Goal: Transaction & Acquisition: Purchase product/service

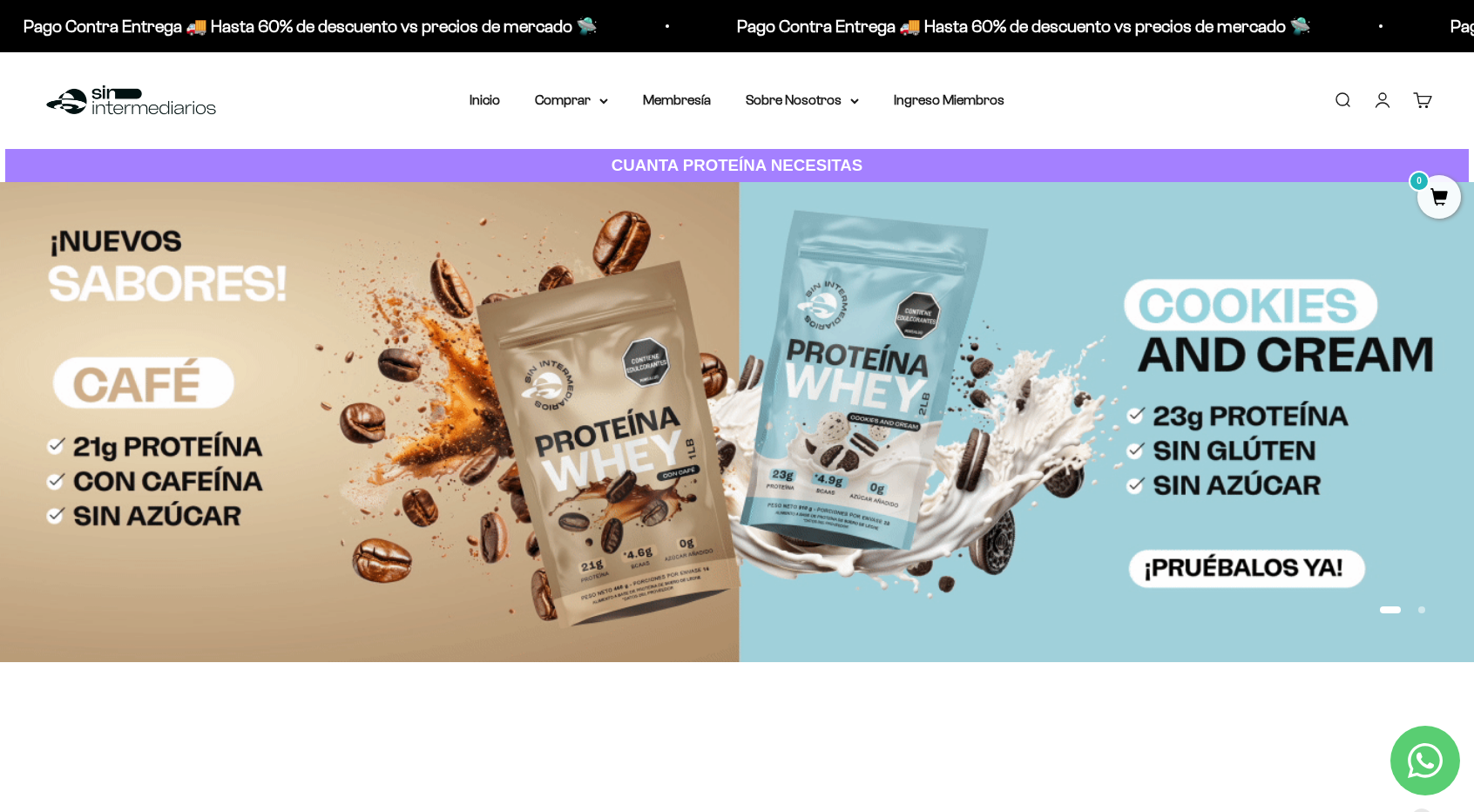
click at [1419, 613] on button "Ir al artículo 2" at bounding box center [1423, 610] width 7 height 7
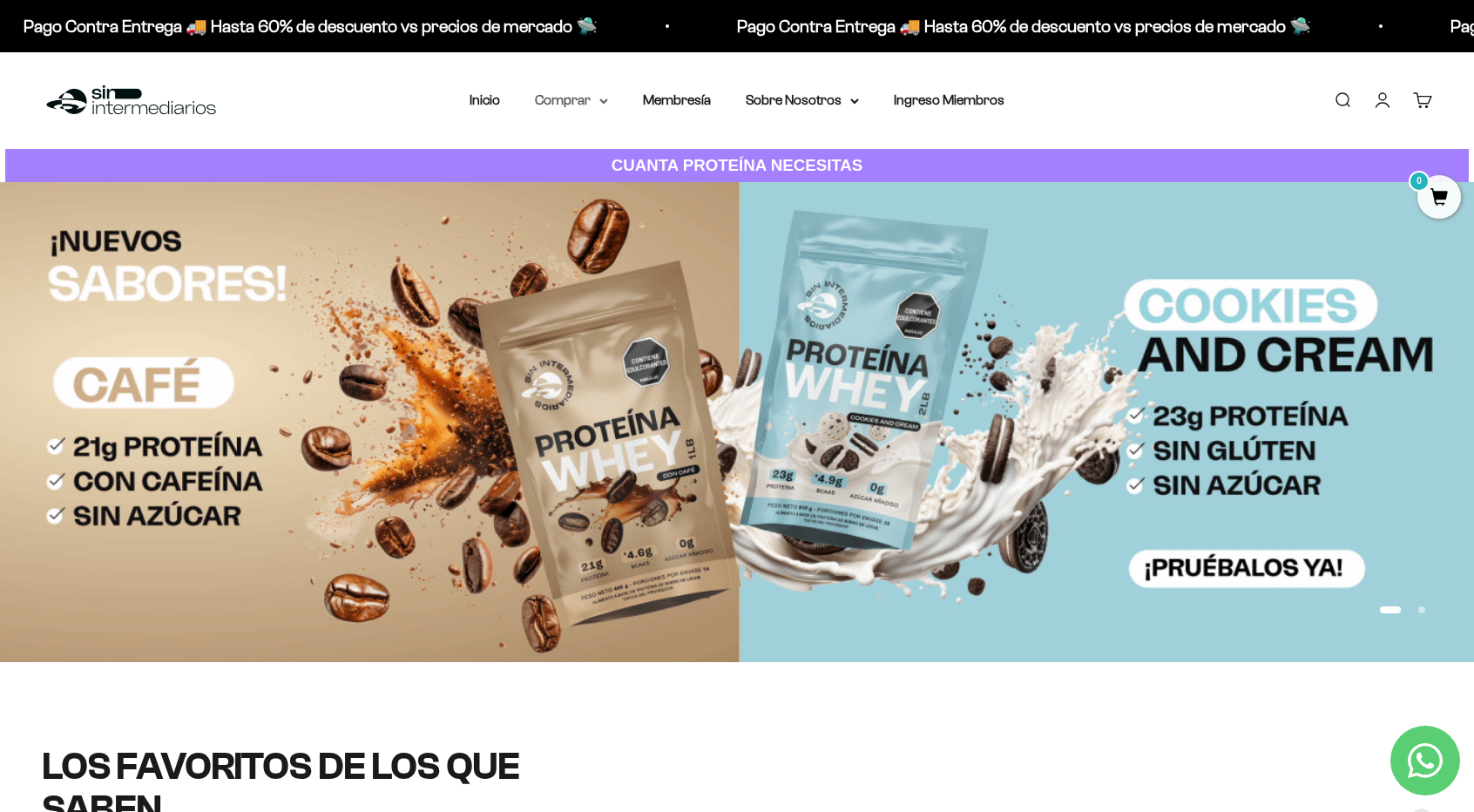
click at [589, 96] on summary "Comprar" at bounding box center [571, 100] width 74 height 23
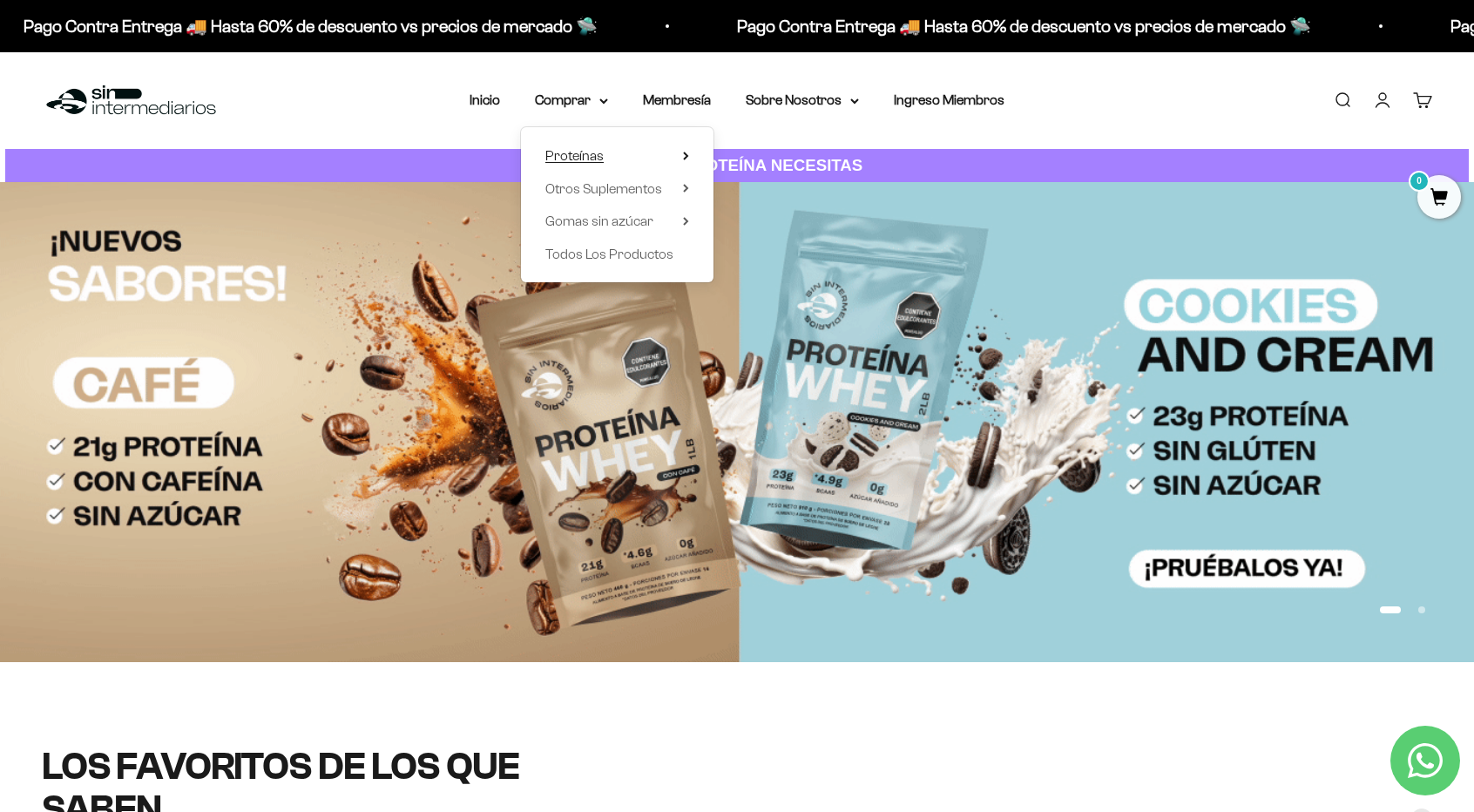
click at [652, 150] on summary "Proteínas" at bounding box center [617, 156] width 144 height 23
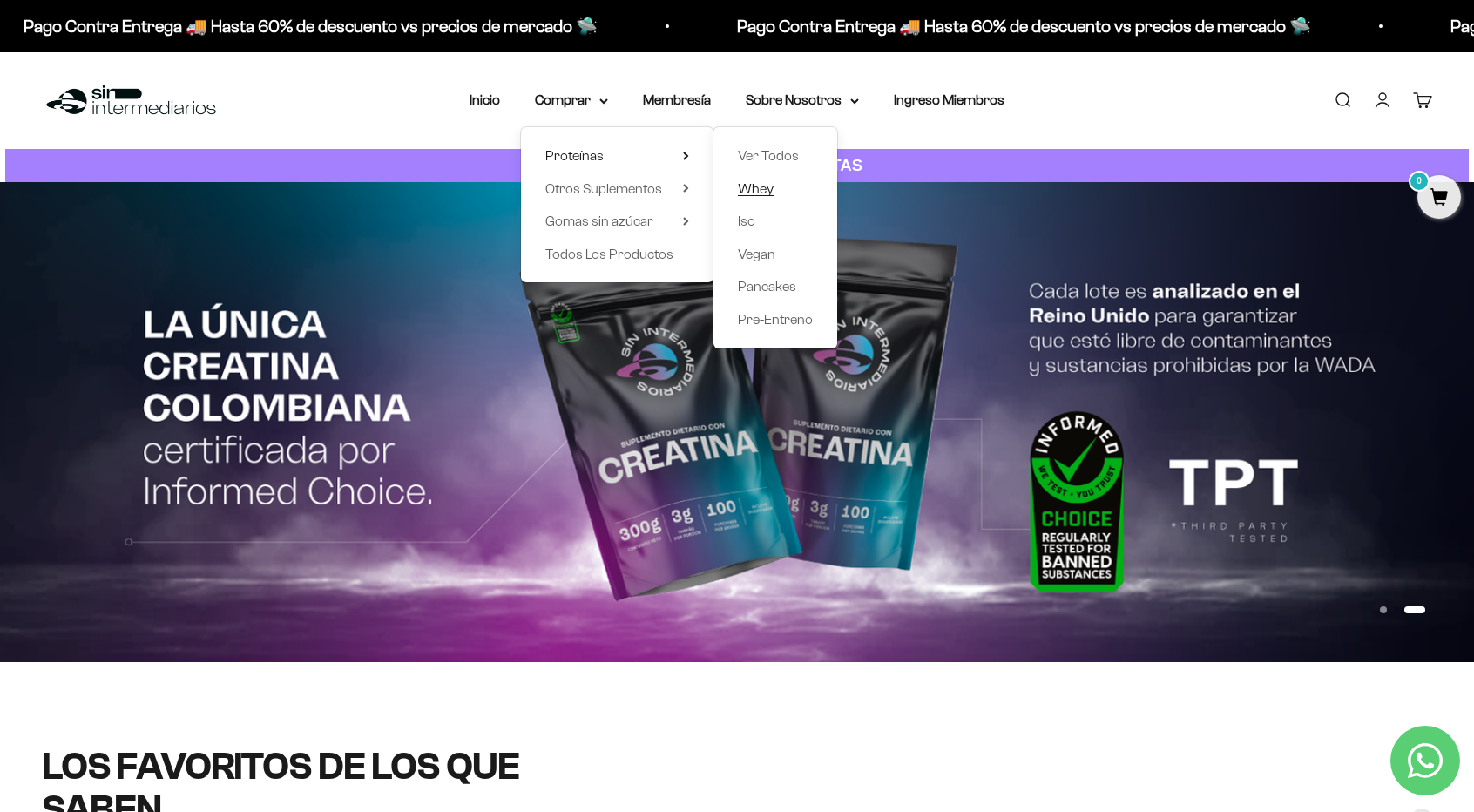
click at [773, 187] on span "Whey" at bounding box center [756, 188] width 35 height 15
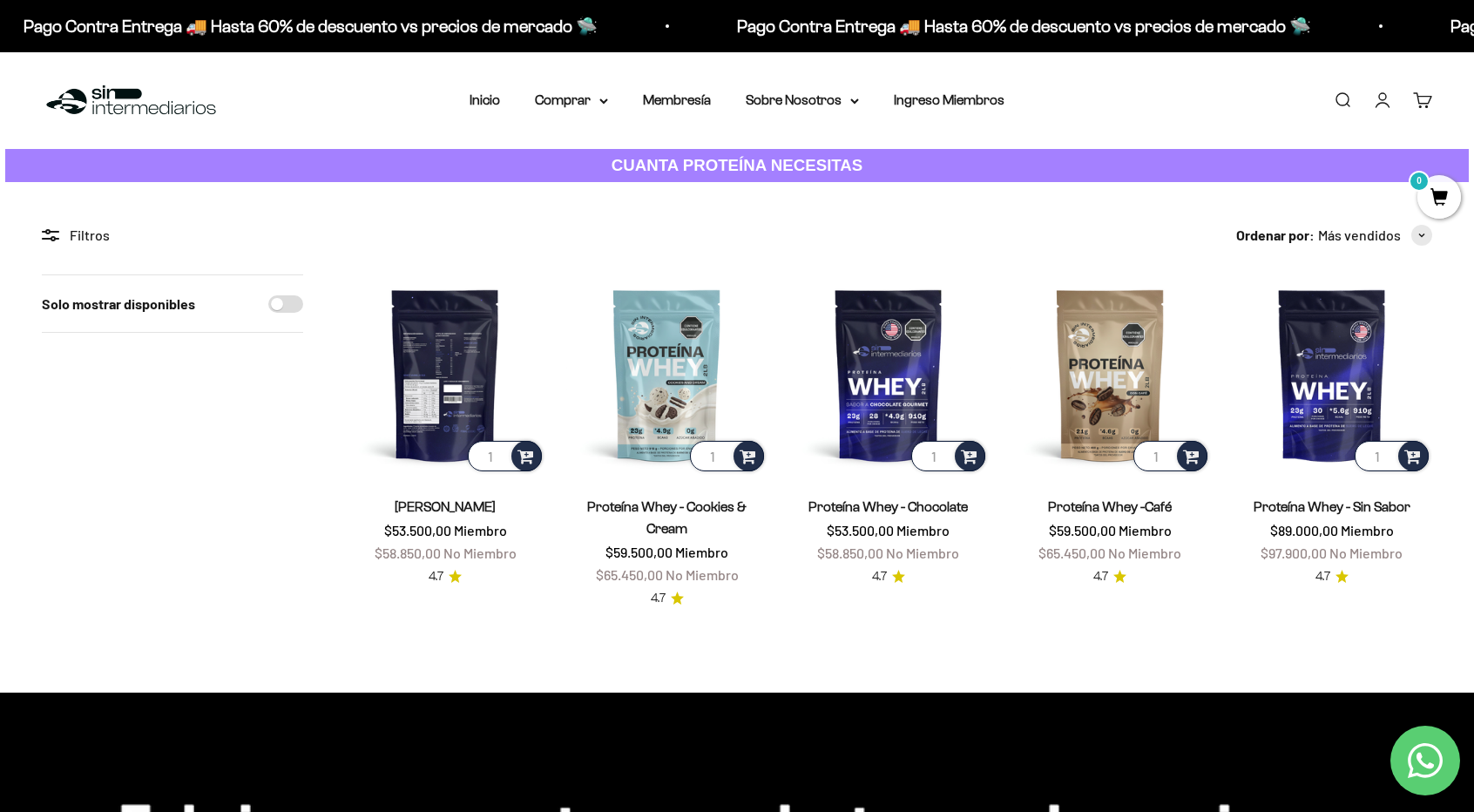
click at [459, 391] on img at bounding box center [445, 375] width 200 height 200
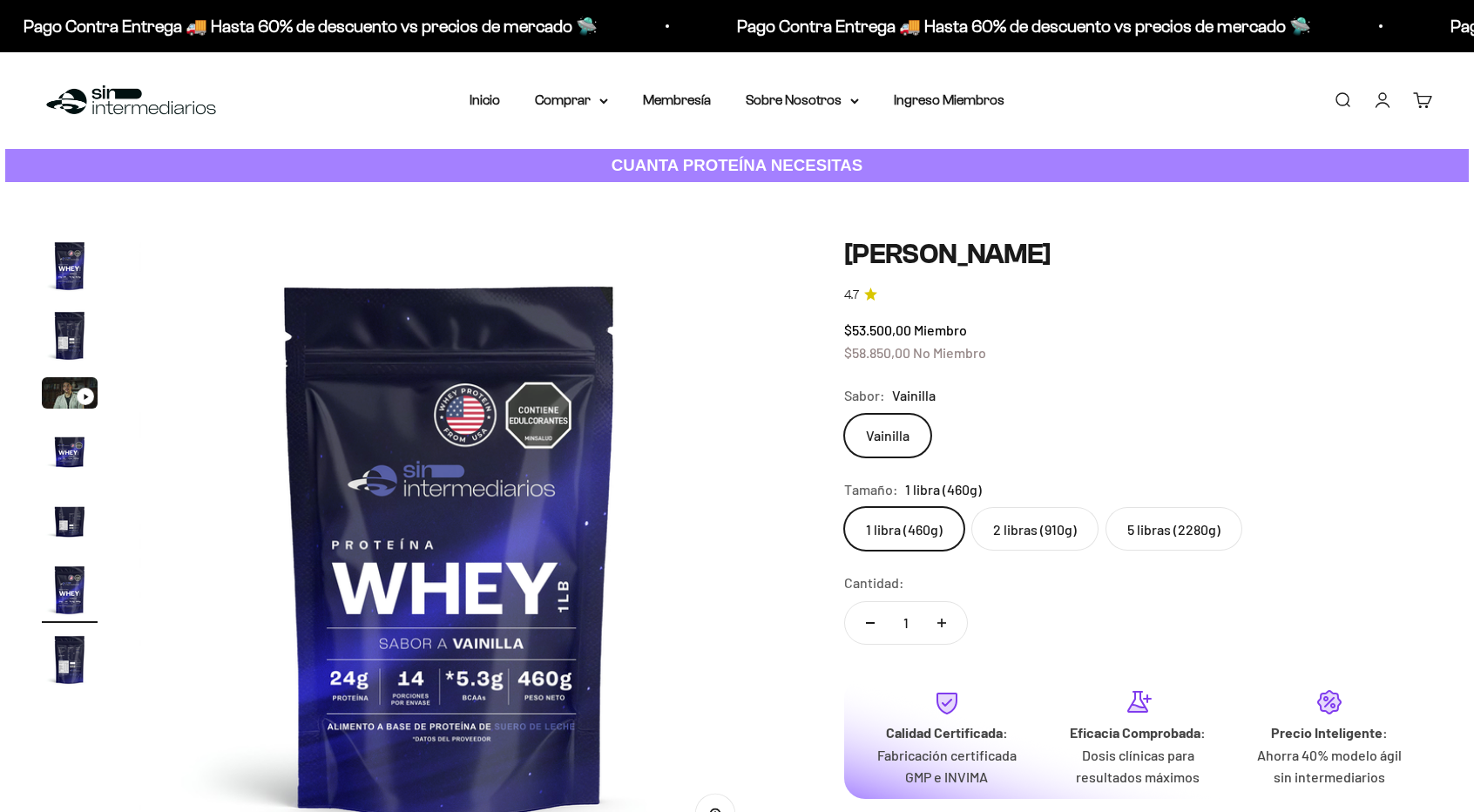
click at [1145, 527] on label "5 libras (2280g)" at bounding box center [1174, 528] width 137 height 43
click at [844, 507] on input "5 libras (2280g)" at bounding box center [843, 506] width 1 height 1
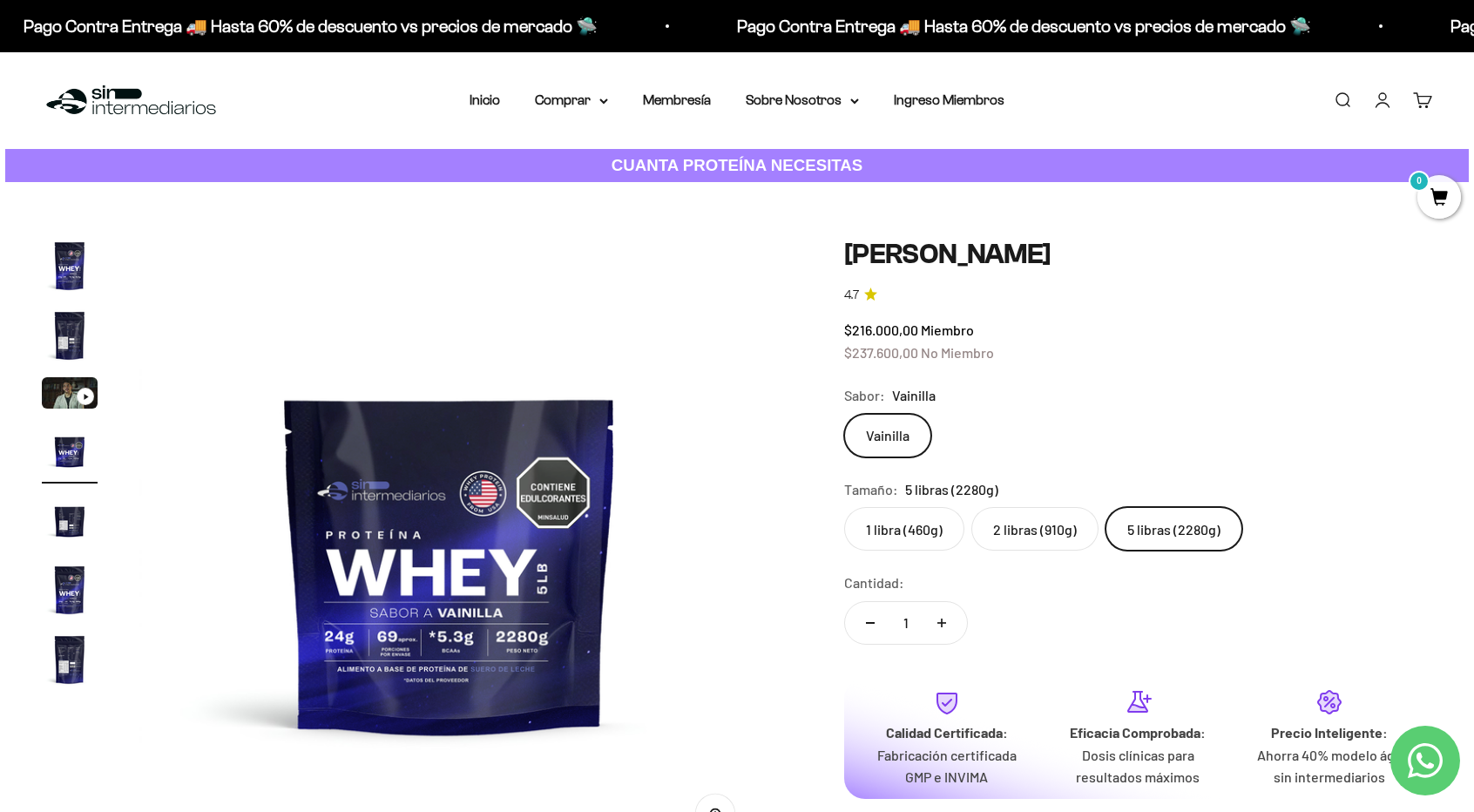
click at [64, 347] on img "Ir al artículo 2" at bounding box center [69, 335] width 56 height 56
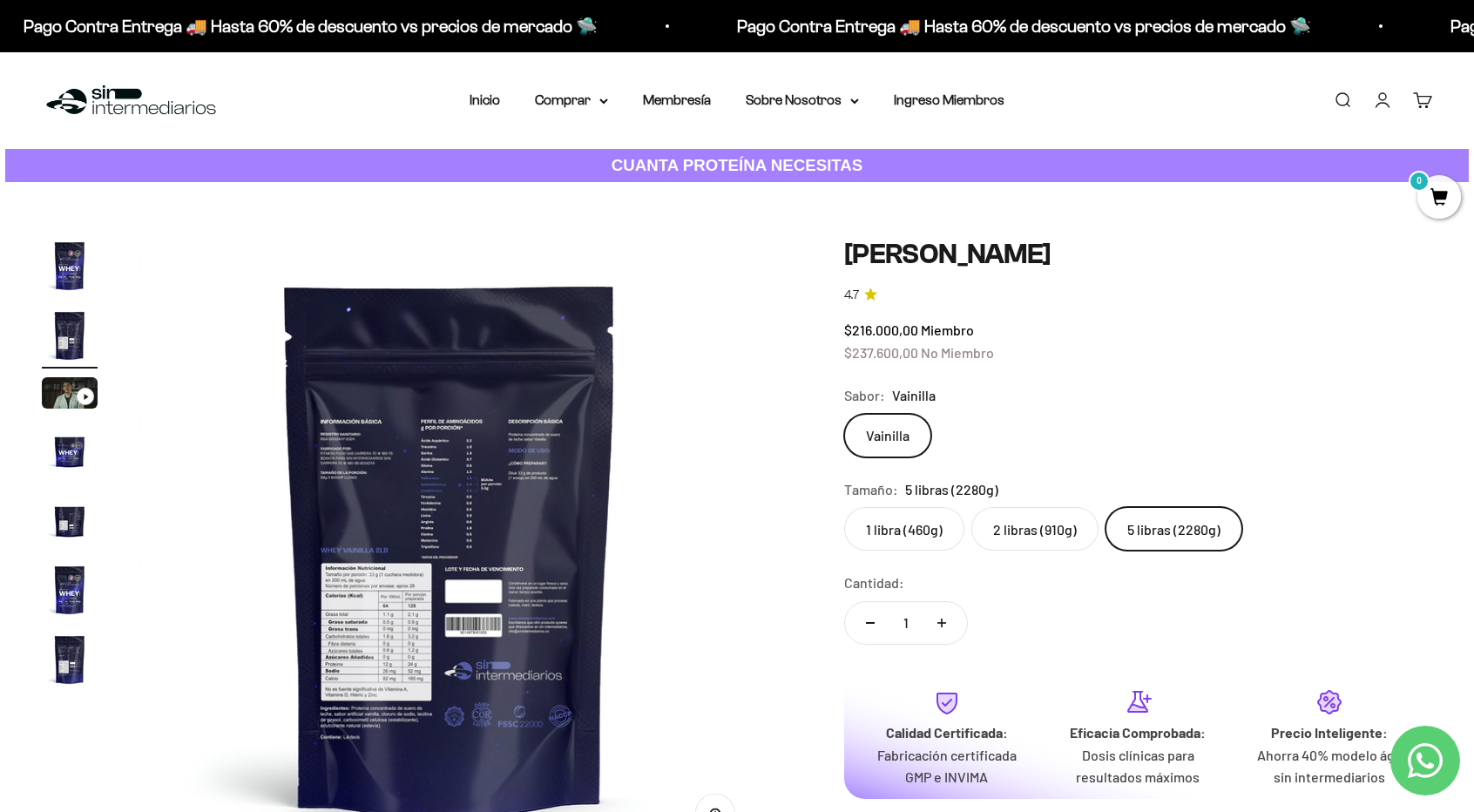
click at [403, 625] on img at bounding box center [450, 548] width 622 height 621
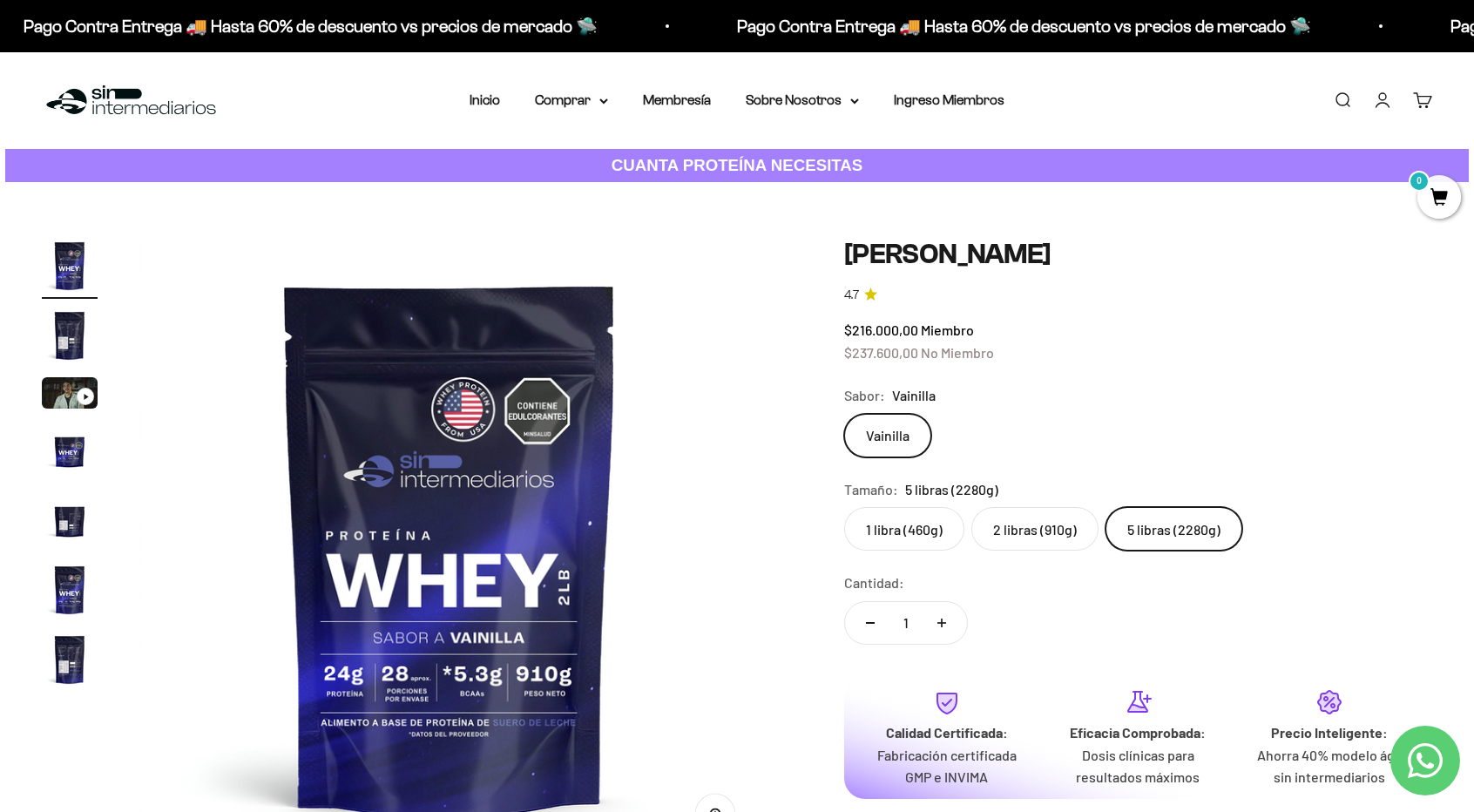
click at [63, 697] on product-gallery "Zoom Ir al artículo 1 Ir al artículo 2 Ir al artículo 3 Ir al artículo 4 Ir al …" at bounding box center [401, 548] width 719 height 621
click at [65, 681] on img "Ir al artículo 7" at bounding box center [69, 659] width 56 height 56
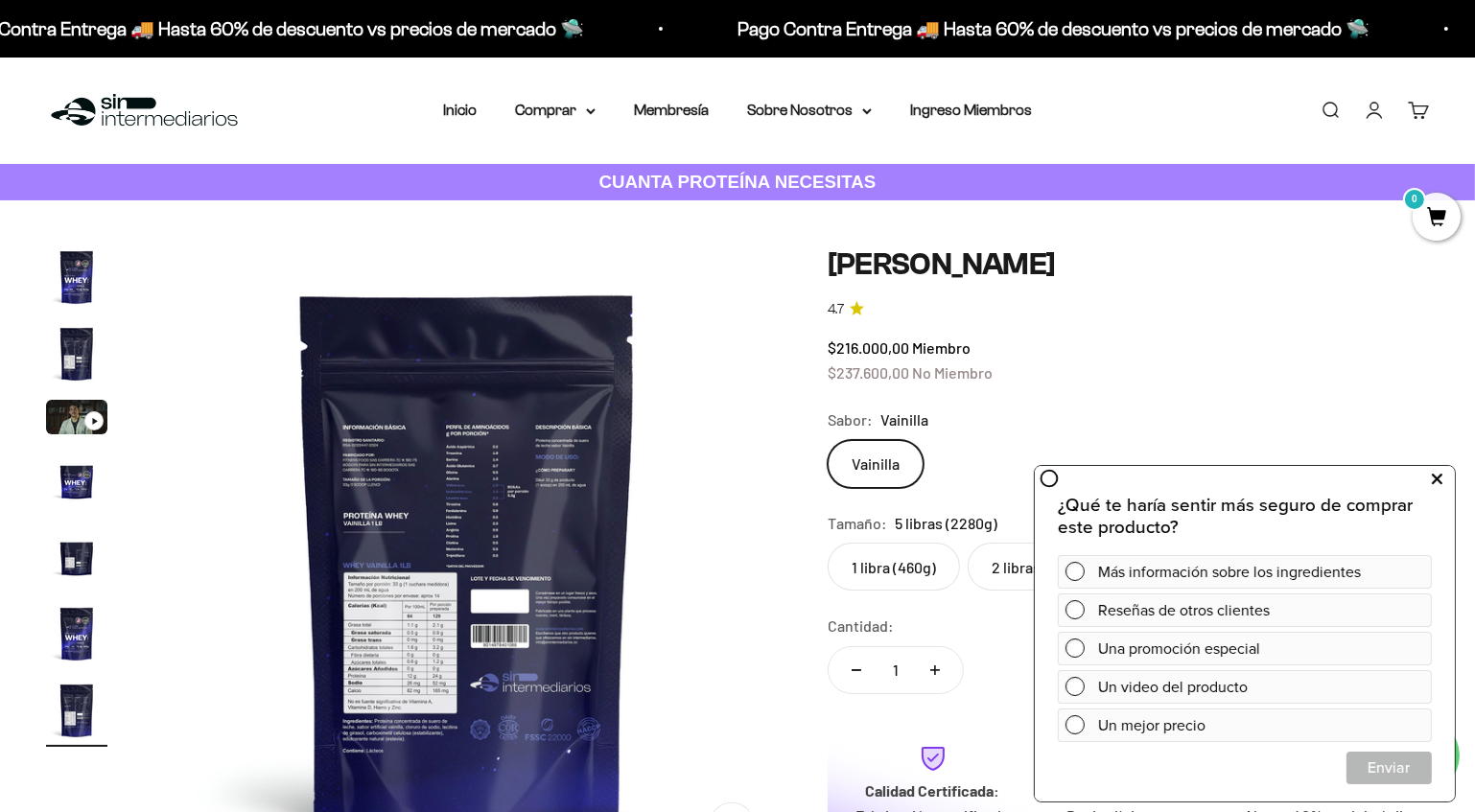
click at [1429, 478] on button at bounding box center [1436, 478] width 34 height 30
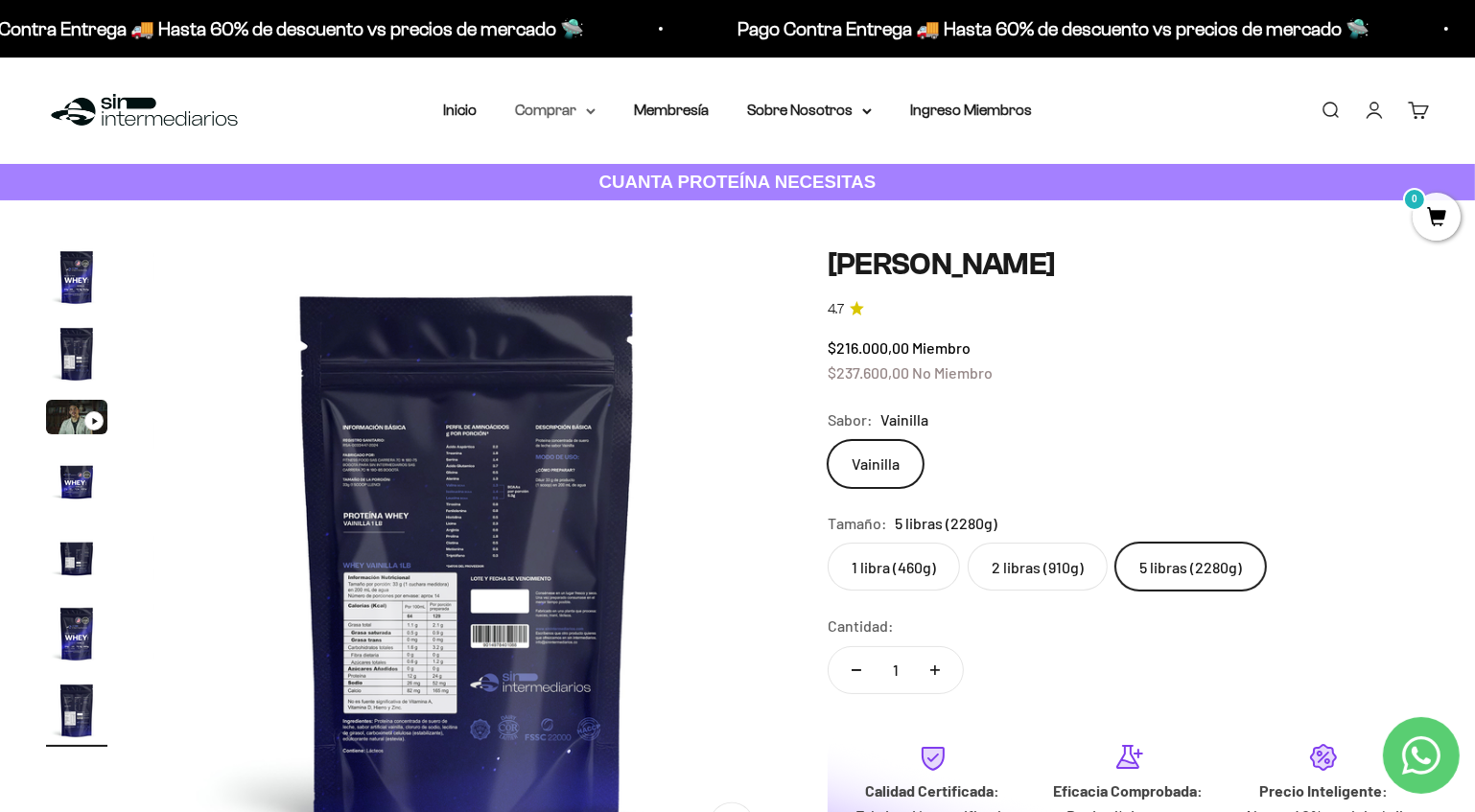
click at [587, 111] on icon at bounding box center [591, 111] width 10 height 7
click at [810, 172] on strong "CUANTA PROTEÍNA NECESITAS" at bounding box center [738, 182] width 277 height 20
